Goal: Task Accomplishment & Management: Use online tool/utility

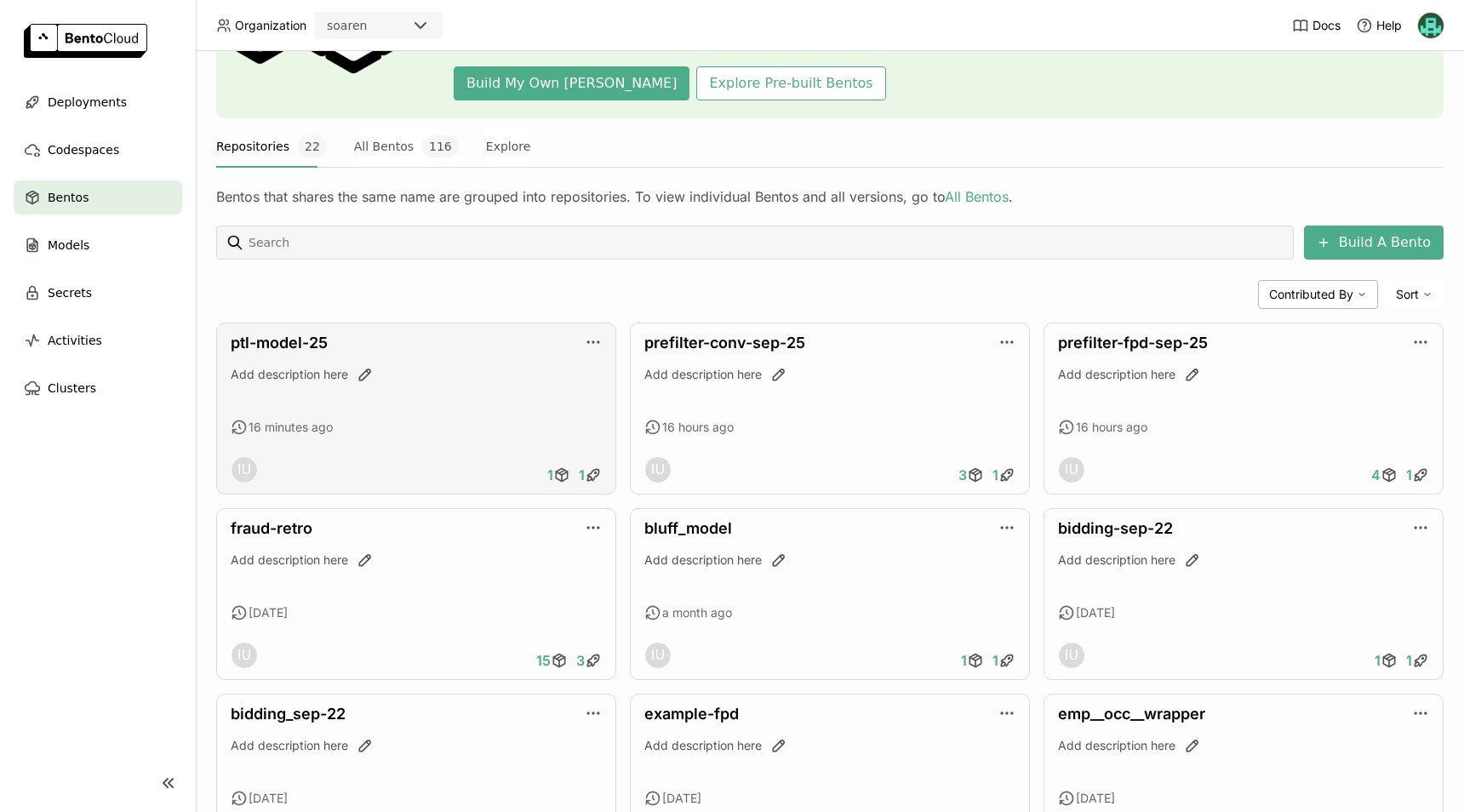
scroll to position [168, 0]
click at [411, 380] on div "Add description here" at bounding box center [416, 373] width 371 height 17
click at [306, 349] on link "ptl-model-25" at bounding box center [279, 342] width 97 height 18
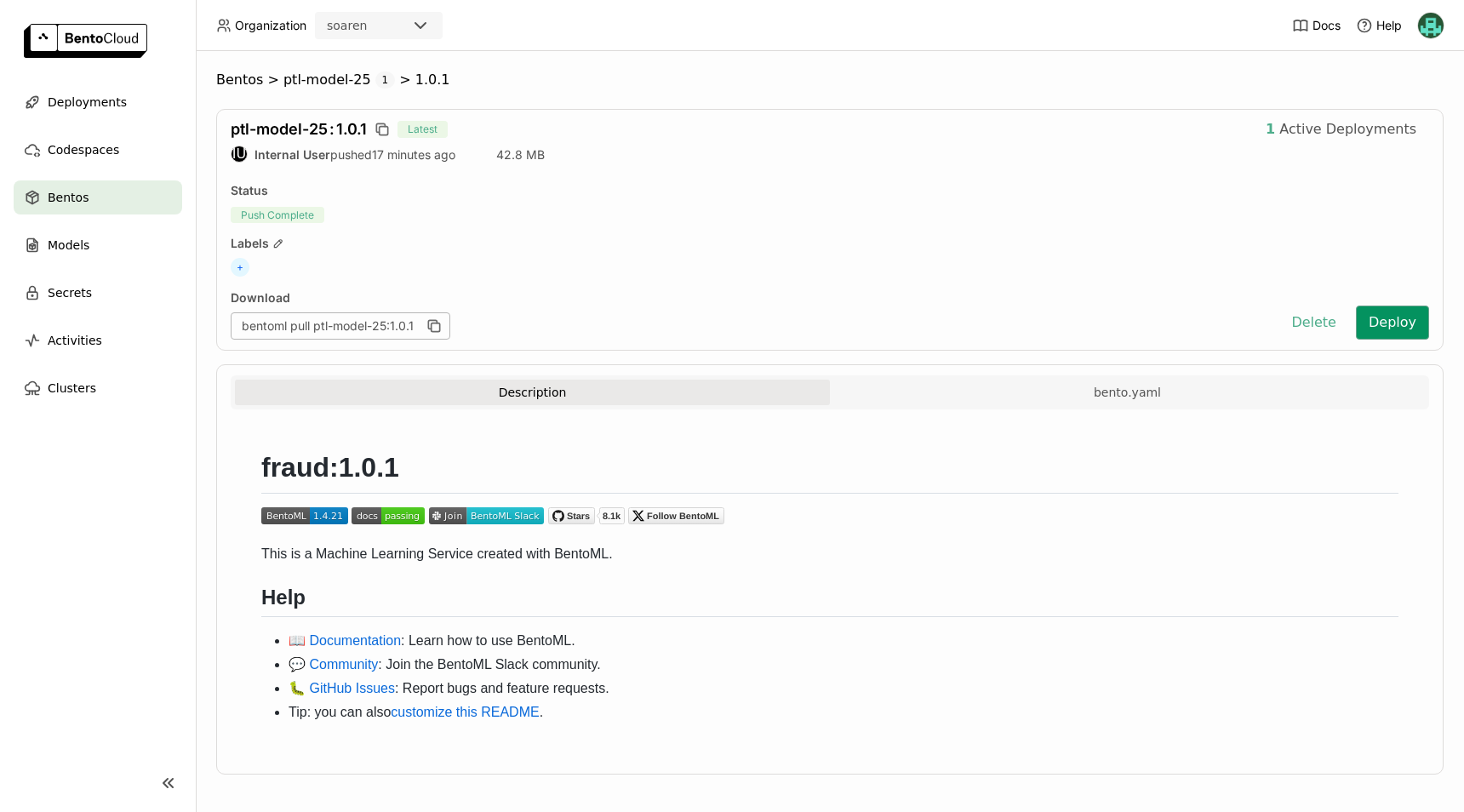
click at [1379, 325] on button "Deploy" at bounding box center [1392, 322] width 73 height 34
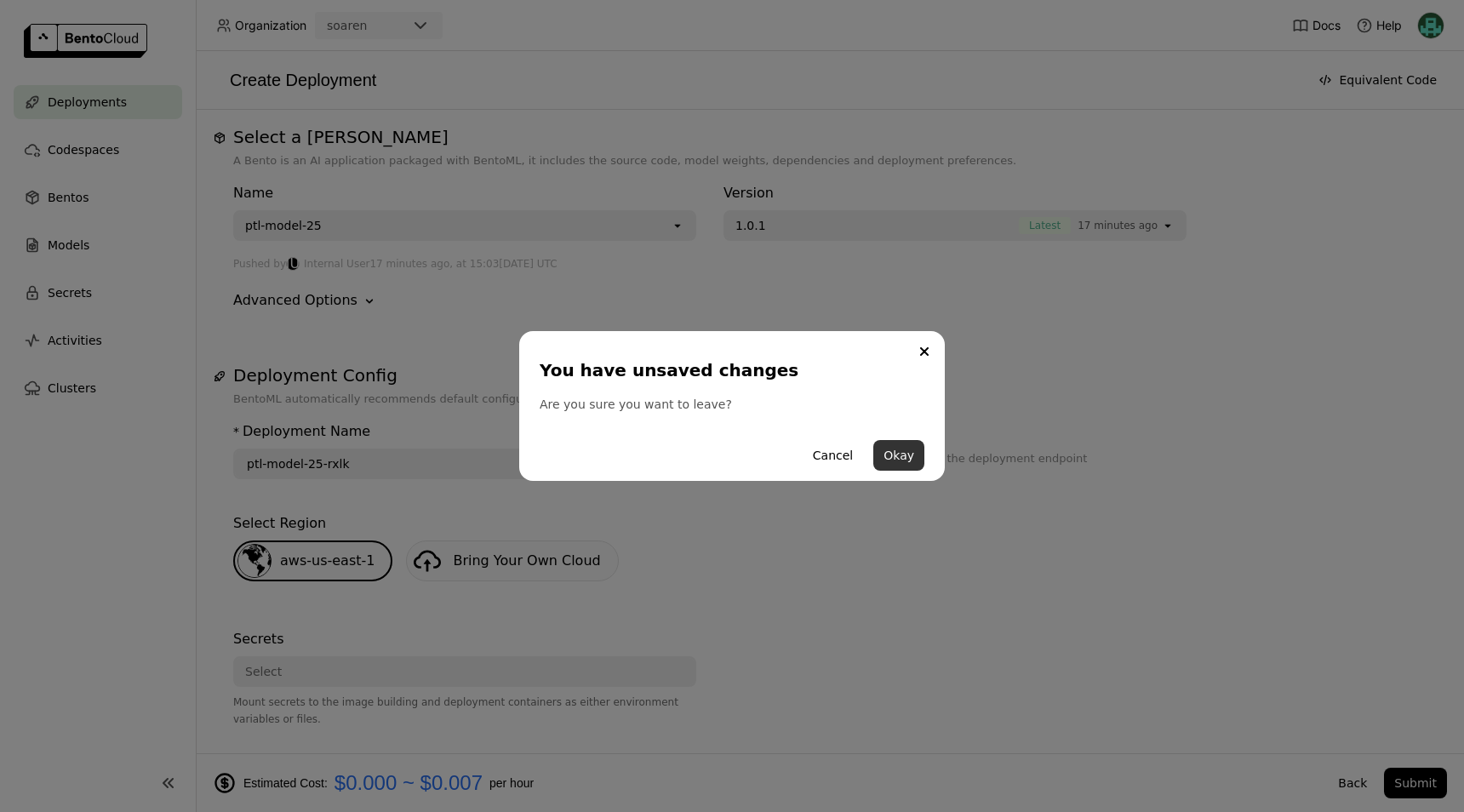
click at [900, 452] on button "Okay" at bounding box center [898, 455] width 51 height 30
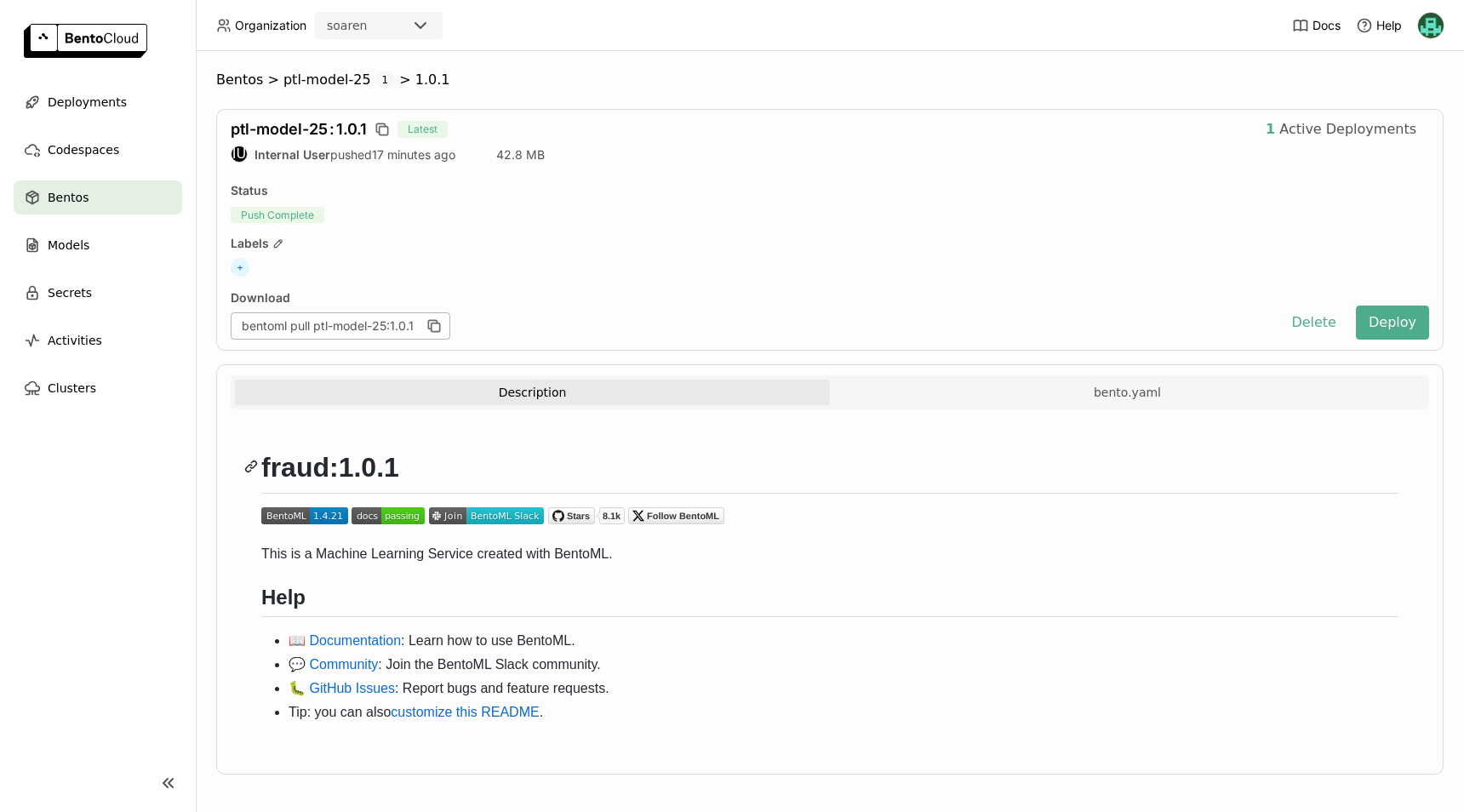
click at [686, 459] on h1 "fraud:1.0.1" at bounding box center [829, 471] width 1137 height 44
click at [1323, 124] on span "Active Deployments" at bounding box center [1347, 129] width 137 height 17
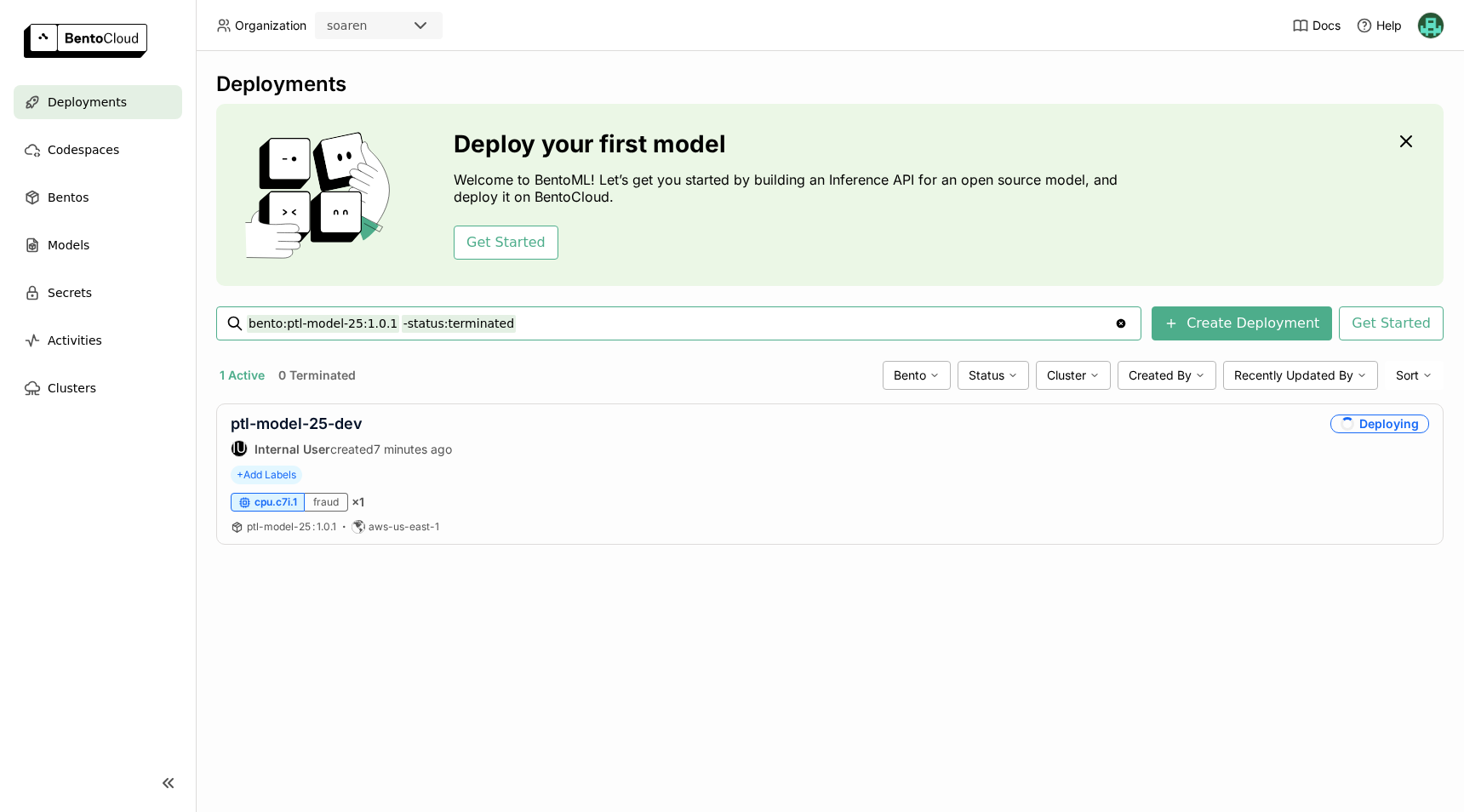
click at [718, 361] on div "1 Active 0 Terminated Bento Status Cluster Created By Recently Updated By Sort" at bounding box center [830, 375] width 1227 height 28
click at [1408, 138] on icon "button" at bounding box center [1405, 141] width 10 height 10
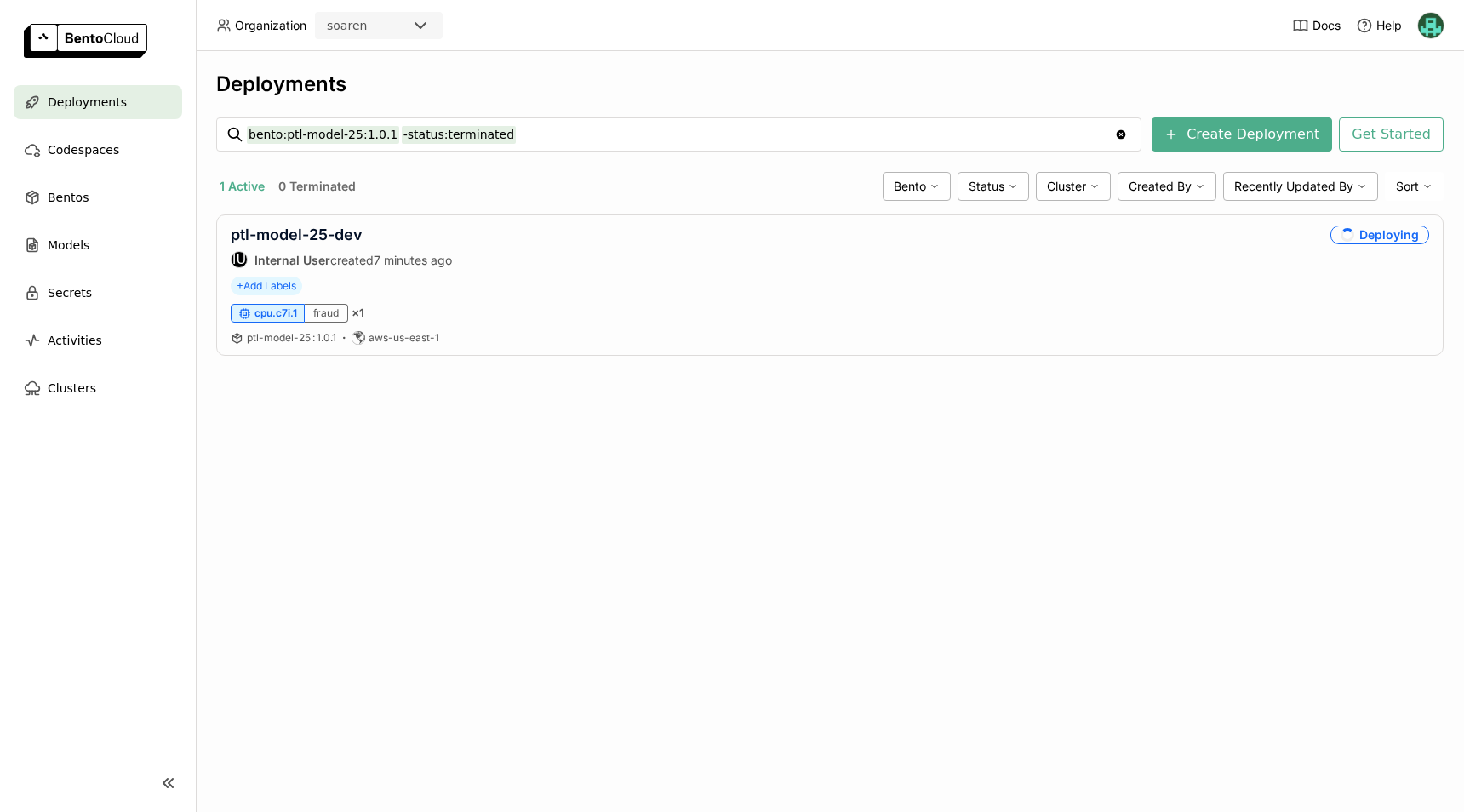
click at [841, 191] on div "1 Active 0 Terminated" at bounding box center [546, 186] width 660 height 22
click at [945, 188] on div "Bento" at bounding box center [916, 186] width 68 height 28
click at [834, 180] on div "1 Active 0 Terminated" at bounding box center [546, 186] width 660 height 22
click at [118, 98] on div "Deployments" at bounding box center [97, 102] width 168 height 34
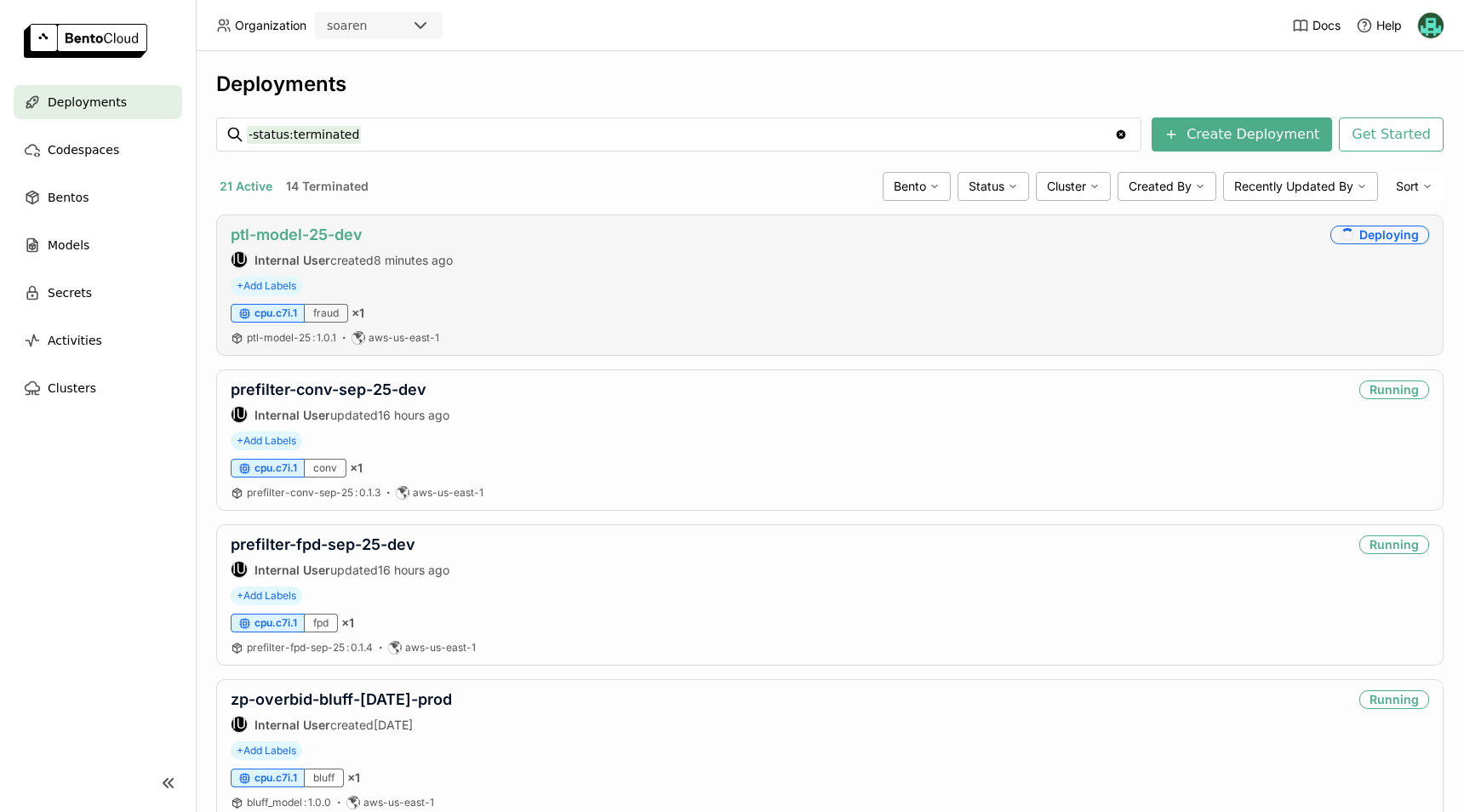
click at [318, 238] on link "ptl-model-25-dev" at bounding box center [297, 234] width 132 height 18
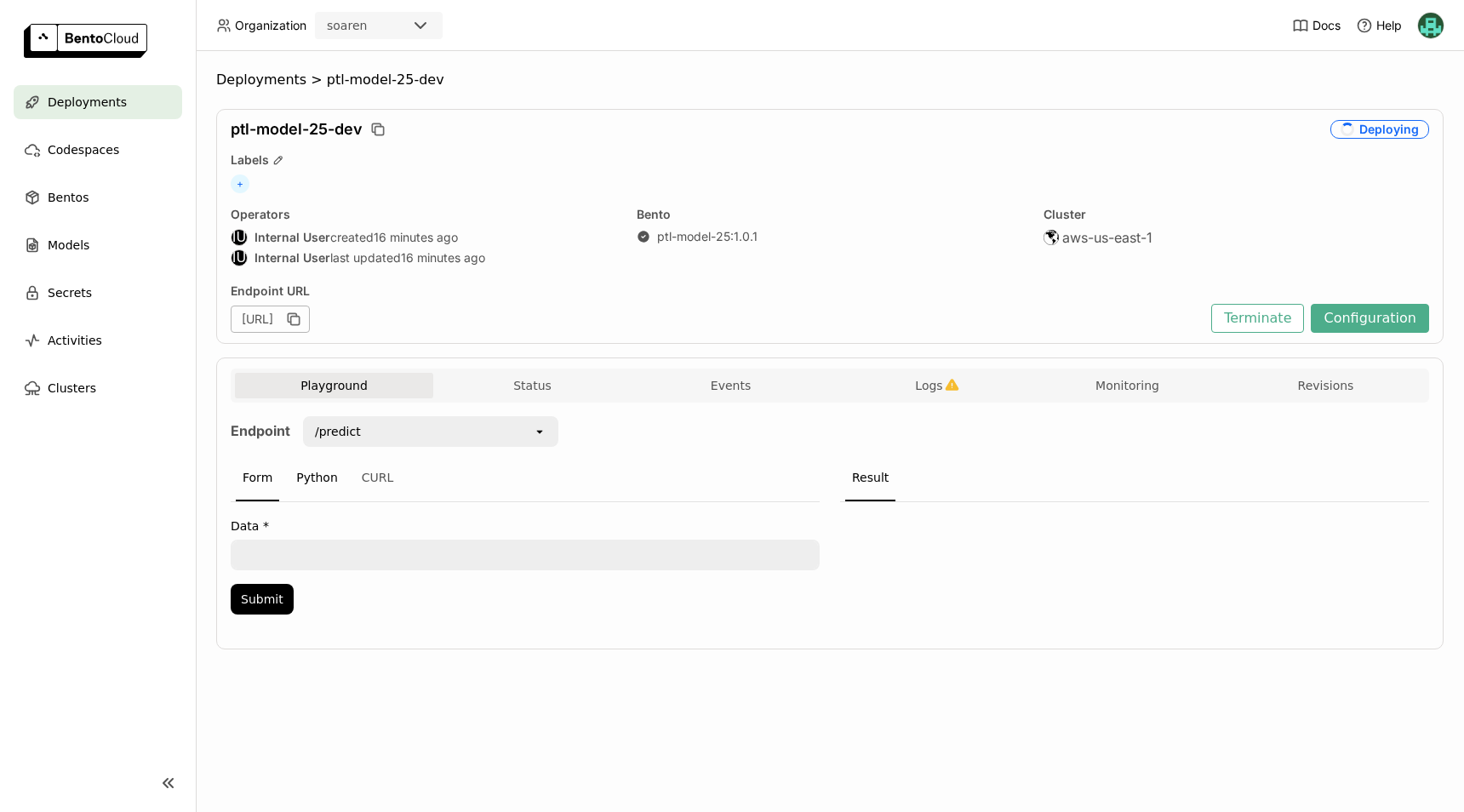
click at [289, 477] on div "Python" at bounding box center [317, 478] width 55 height 46
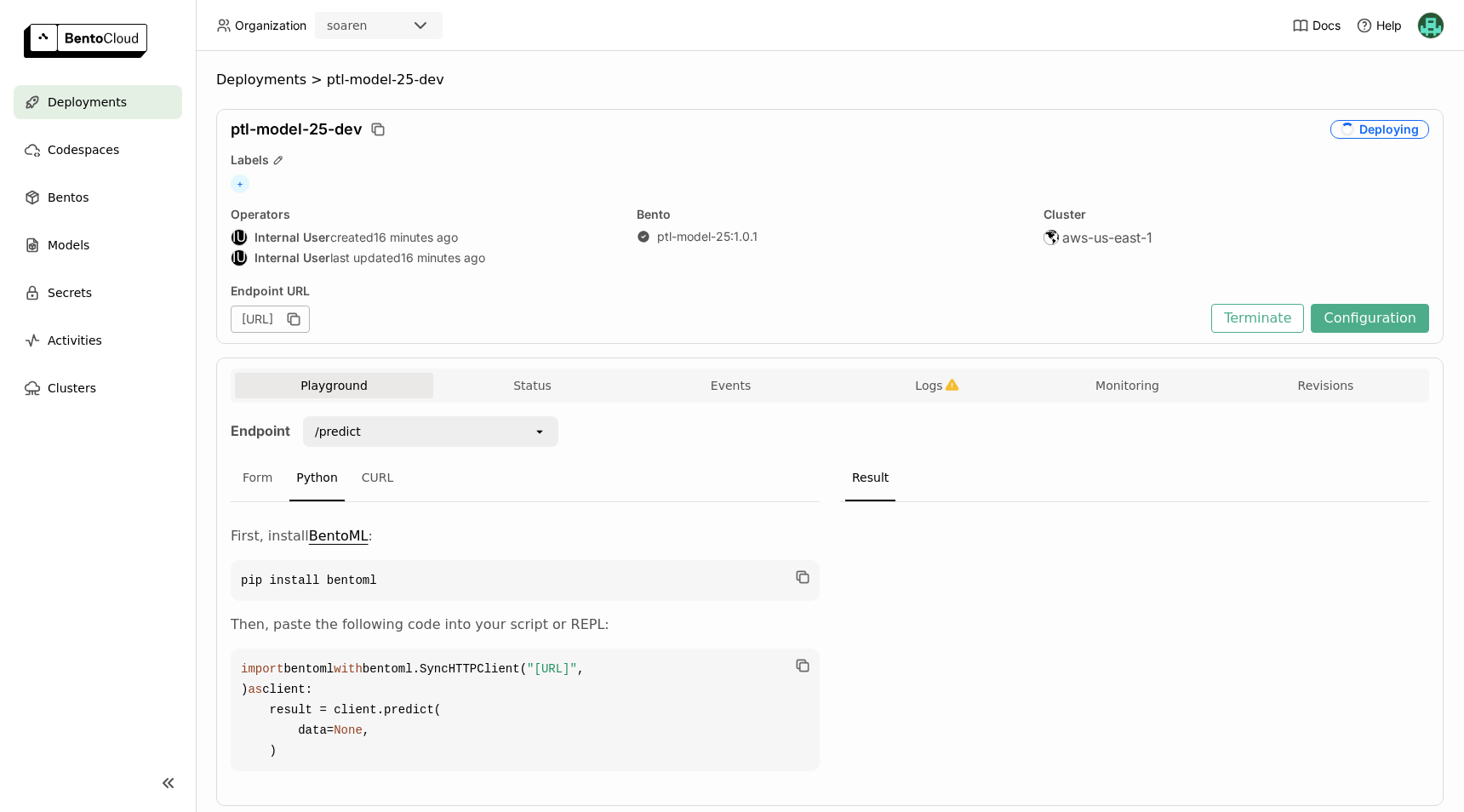
click at [632, 461] on div "Form Python CURL" at bounding box center [525, 478] width 589 height 47
click at [921, 380] on span "Logs" at bounding box center [928, 385] width 28 height 15
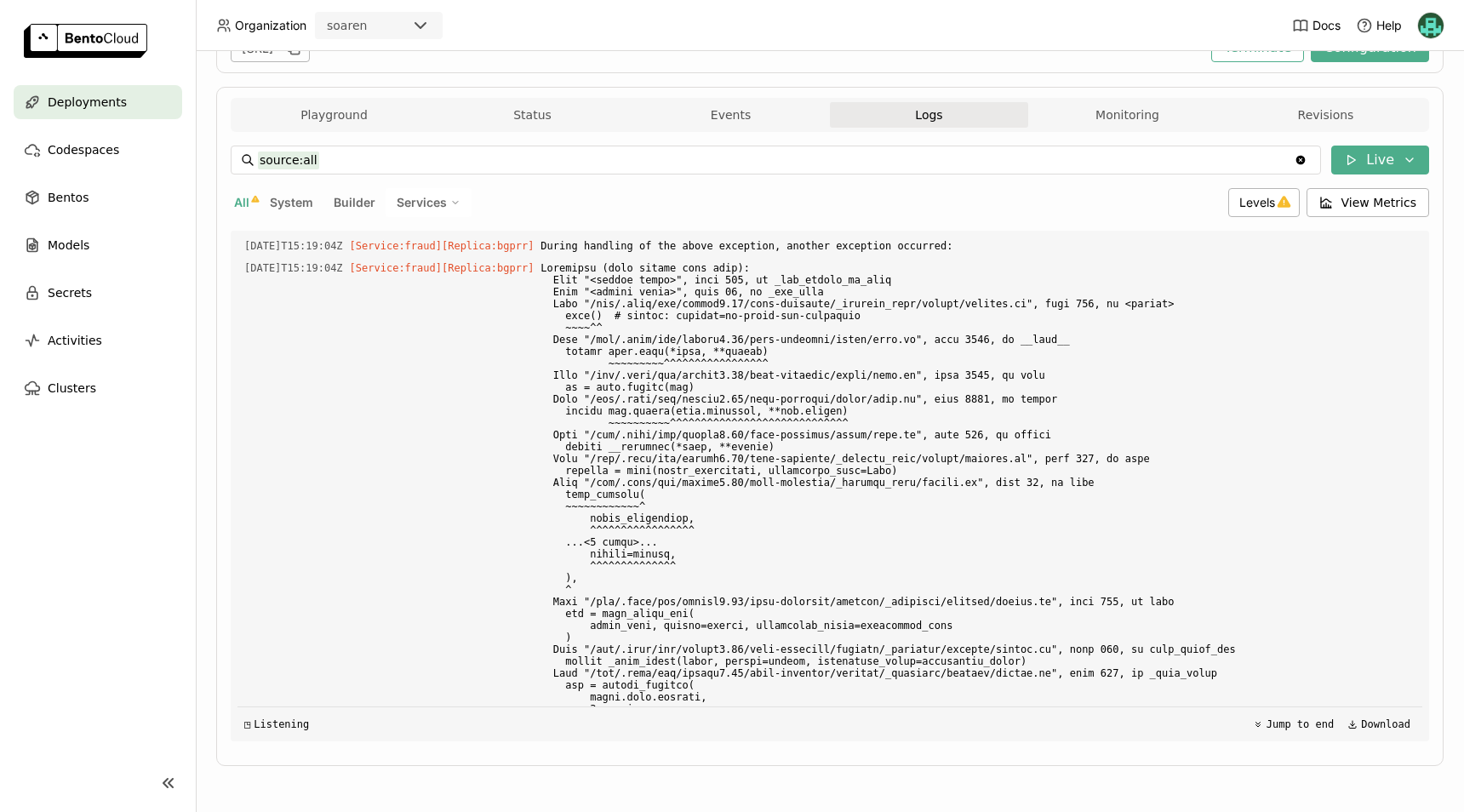
scroll to position [5275, 0]
